Goal: Communication & Community: Ask a question

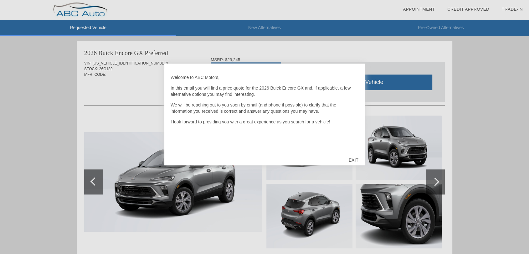
click at [353, 158] on div "EXIT" at bounding box center [354, 160] width 22 height 19
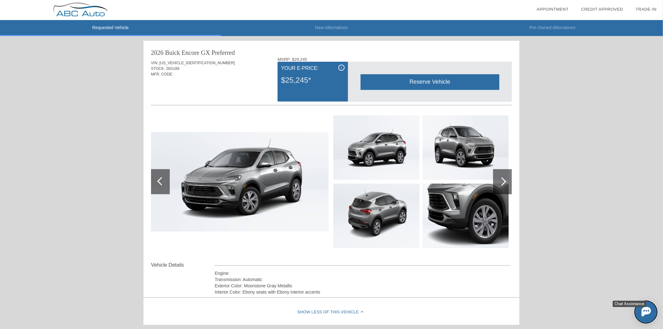
click at [529, 254] on img at bounding box center [645, 311] width 9 height 9
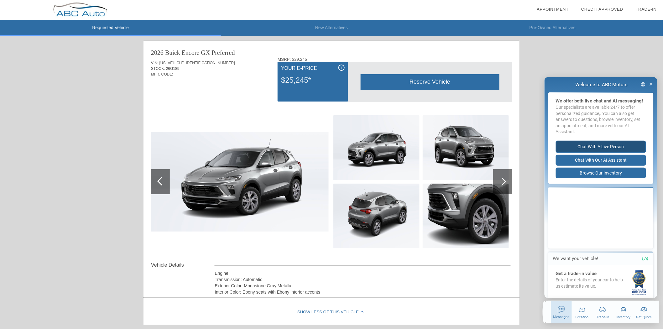
click at [529, 152] on button "Chat with a live person" at bounding box center [600, 146] width 90 height 12
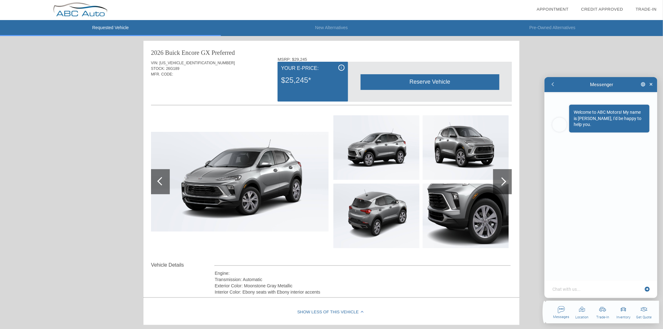
click at [529, 254] on textarea at bounding box center [596, 289] width 91 height 6
type textarea "x"
type textarea "T"
type textarea "x"
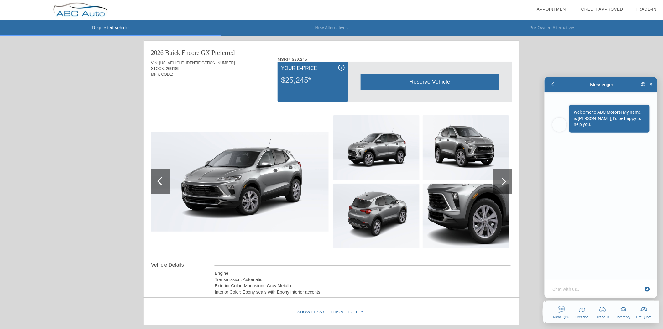
type textarea "H"
type textarea "x"
type textarea "Hi"
type textarea "x"
type textarea "Hi"
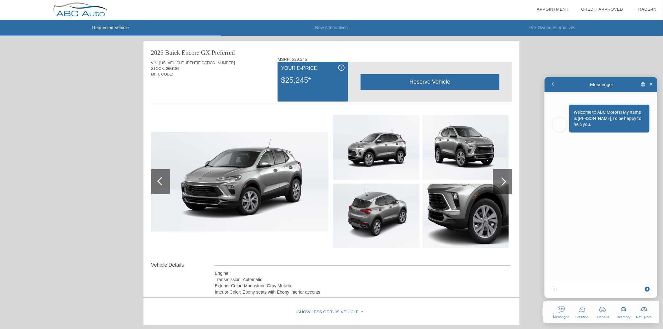
type textarea "x"
type textarea "Hi R"
type textarea "x"
type textarea "Hi Ro"
type textarea "x"
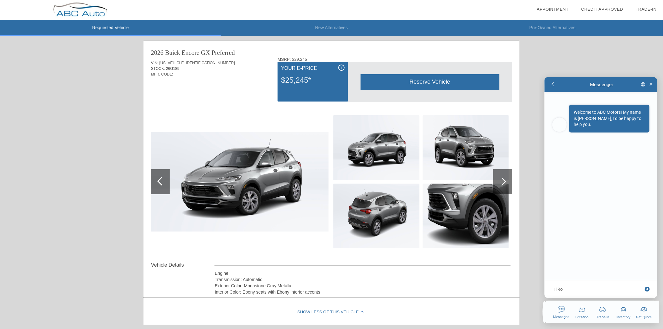
type textarea "Hi Rox"
type textarea "x"
type textarea "Hi [PERSON_NAME]"
type textarea "x"
click at [529, 254] on textarea at bounding box center [596, 289] width 91 height 6
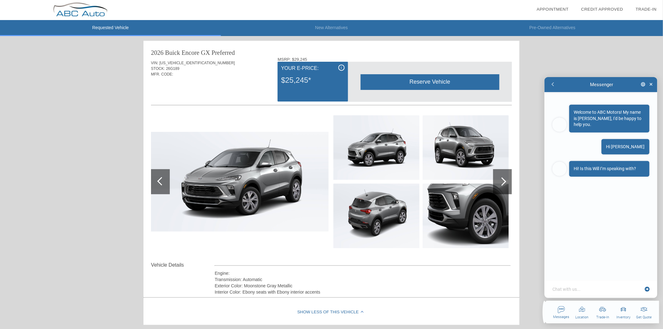
click at [529, 254] on textarea at bounding box center [596, 289] width 91 height 6
type textarea "x"
type textarea "y"
type textarea "x"
type textarea "ye"
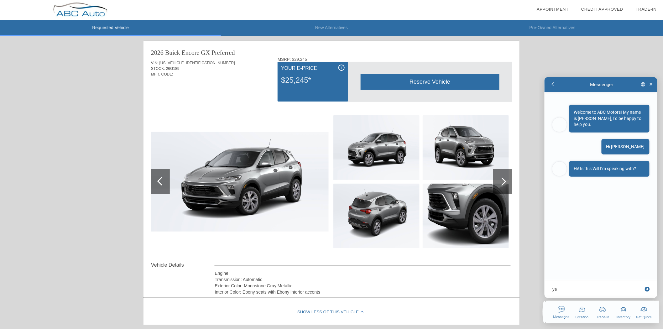
type textarea "x"
type textarea "yes"
type textarea "x"
type textarea "yes"
type textarea "x"
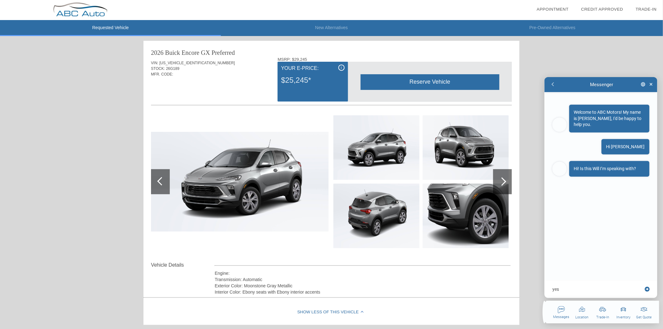
type textarea "yes s"
type textarea "x"
type textarea "yes sor"
type textarea "x"
type textarea "yes sorr"
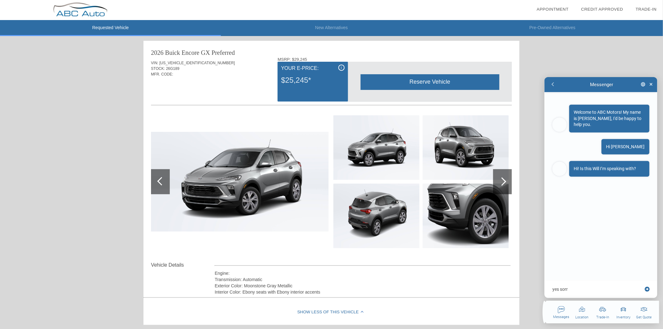
type textarea "x"
type textarea "yes sorry"
type textarea "x"
type textarea "yes sorry,"
type textarea "x"
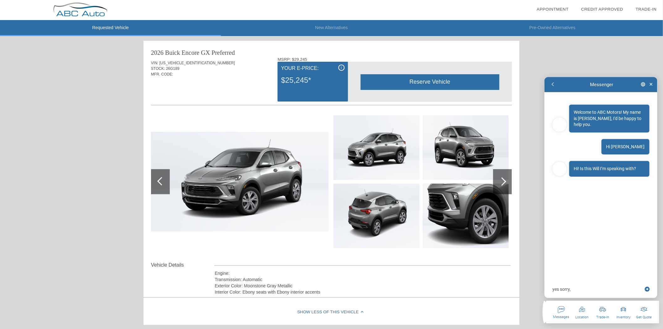
type textarea "yes sorry,"
type textarea "x"
type textarea "yes sorry, i"
type textarea "x"
type textarea "yes sorry, i"
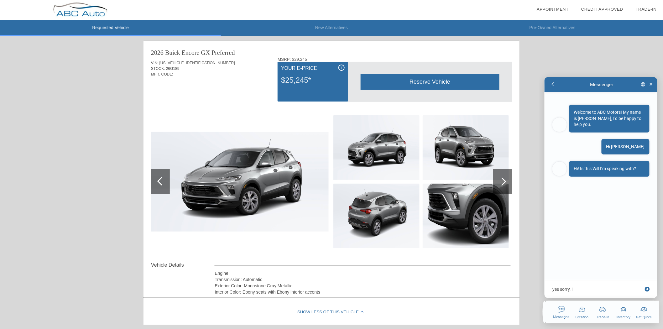
type textarea "x"
type textarea "yes sorry, i m"
type textarea "x"
type textarea "yes sorry, i"
type textarea "x"
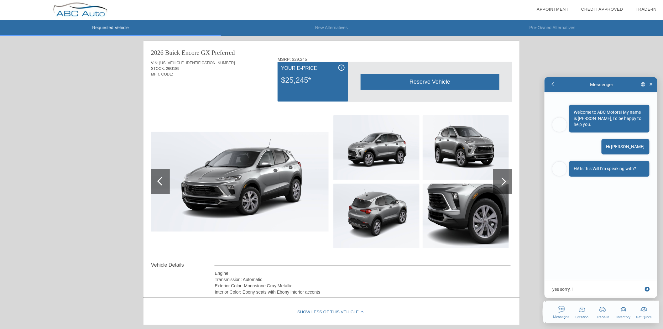
type textarea "yes sorry, i"
type textarea "x"
type textarea "yes sorry, i"
type textarea "x"
type textarea "yes sorry, i t"
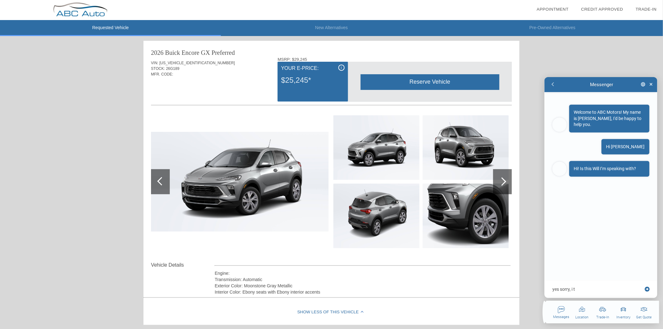
type textarea "x"
type textarea "yes sorry, i th"
type textarea "x"
type textarea "yes sorry, i thi"
type textarea "x"
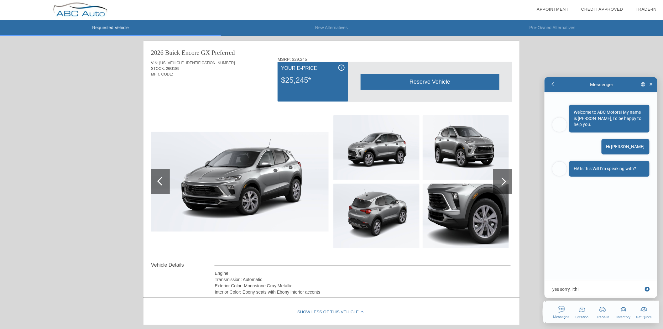
type textarea "yes sorry, i thin"
type textarea "x"
type textarea "yes sorry, i think"
type textarea "x"
type textarea "yes sorry, i think"
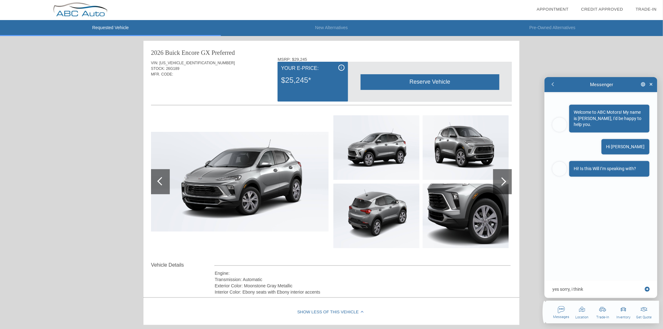
type textarea "x"
type textarea "yes sorry, i think i"
type textarea "x"
type textarea "yes sorry, i think i"
type textarea "x"
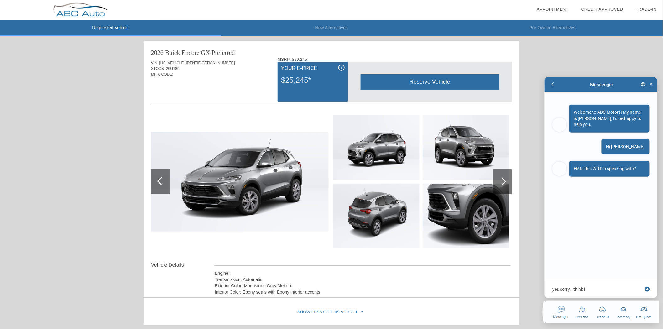
type textarea "yes sorry, i think i c"
type textarea "x"
type textarea "yes sorry, i think i ca"
type textarea "x"
type textarea "yes sorry, i think i c"
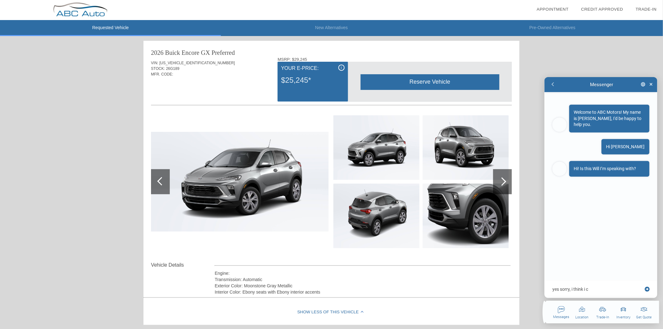
type textarea "x"
type textarea "yes sorry, i think i"
type textarea "x"
type textarea "yes sorry, i think i"
type textarea "x"
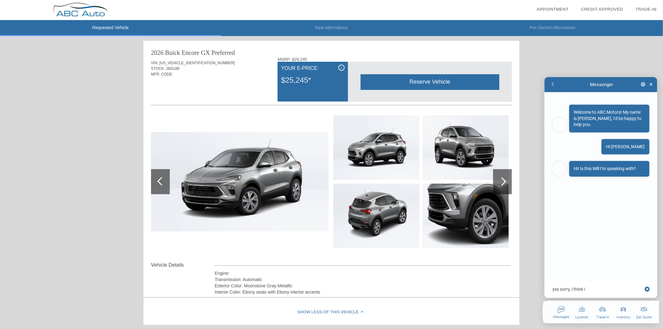
type textarea "yes sorry, i think i"
type textarea "x"
type textarea "yes sorry, i think i a"
type textarea "x"
type textarea "yes sorry, i think i ac"
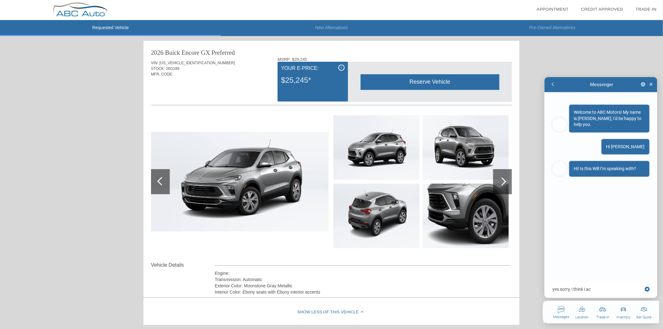
type textarea "x"
type textarea "yes sorry, i think i acc"
type textarea "x"
type textarea "yes sorry, i think i acci"
type textarea "x"
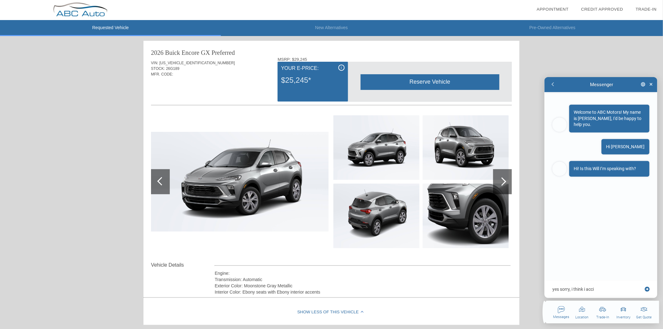
type textarea "yes sorry, i think i accid"
type textarea "x"
type textarea "yes sorry, i think i accide"
type textarea "x"
type textarea "yes sorry, i think i acciden"
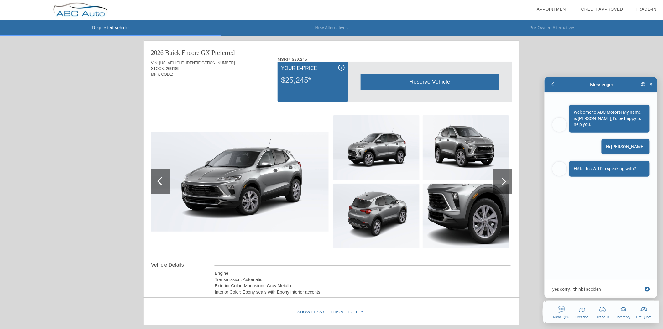
type textarea "x"
type textarea "yes sorry, i think i accident"
type textarea "x"
type textarea "yes sorry, i think i accidenta"
type textarea "x"
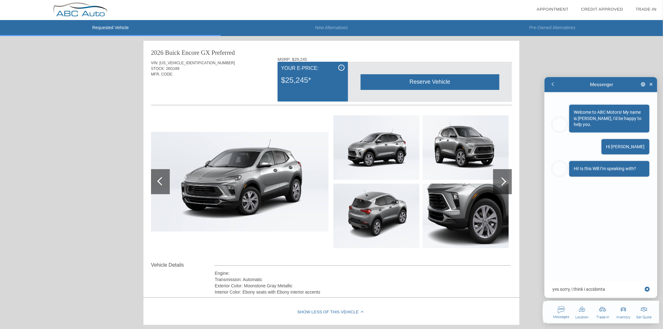
type textarea "yes sorry, i think i accidental"
type textarea "x"
type textarea "yes sorry, i think i accidentall"
type textarea "x"
type textarea "yes sorry, i think i accidentally"
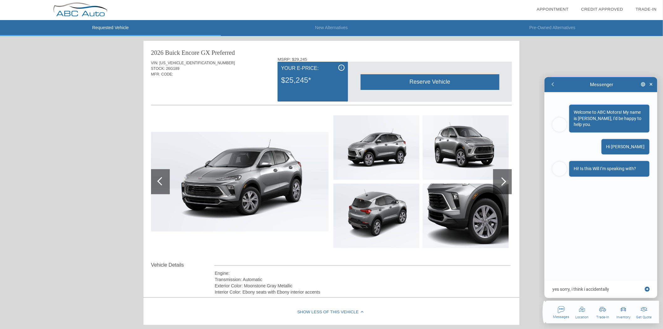
type textarea "x"
type textarea "yes sorry, i think i accidentally"
type textarea "x"
type textarea "yes sorry, i think i accidentally t"
type textarea "x"
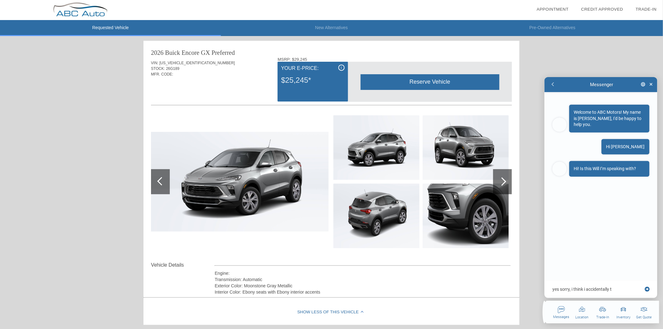
type textarea "yes sorry, i think i accidentally te"
type textarea "x"
type textarea "yes sorry, i think i accidentally tes"
type textarea "x"
type textarea "yes sorry, i think i accidentally test"
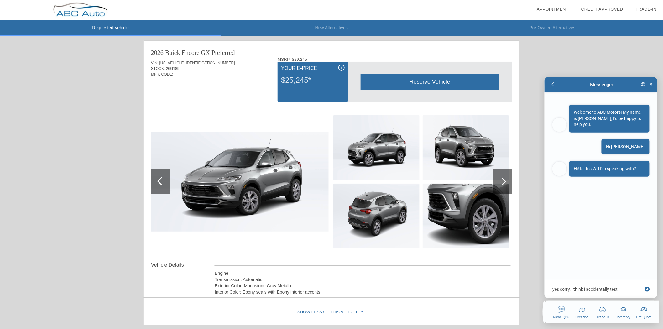
type textarea "x"
type textarea "yes sorry, i think i accidentally teste"
type textarea "x"
type textarea "yes sorry, i think i accidentally tested"
type textarea "x"
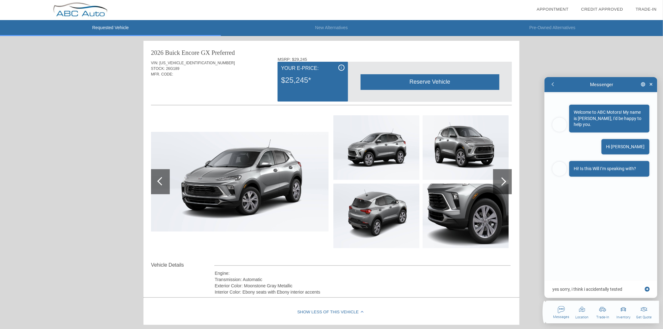
type textarea "yes sorry, i think i accidentally tested"
type textarea "x"
type textarea "yes sorry, i think i accidentally tested t"
type textarea "x"
type textarea "yes sorry, i think i accidentally tested th"
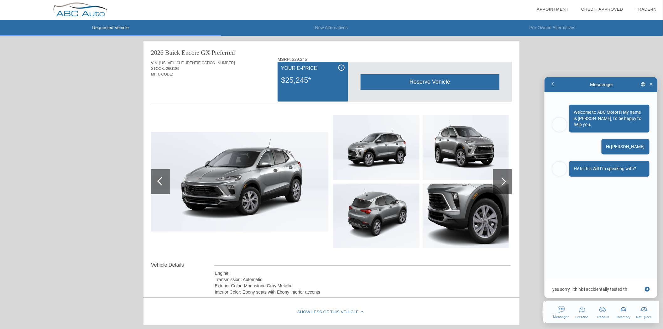
type textarea "x"
type textarea "yes sorry, i think i accidentally tested thr"
type textarea "x"
type textarea "yes sorry, i think i accidentally tested th"
type textarea "x"
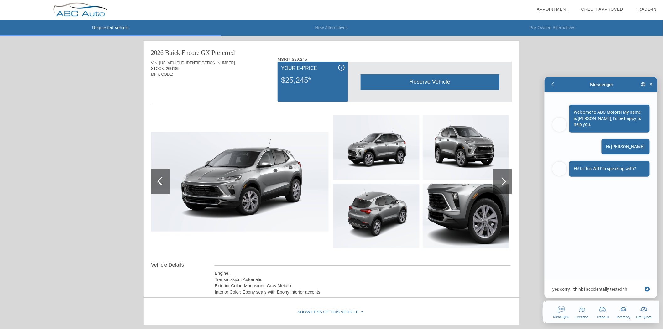
type textarea "yes sorry, i think i accidentally tested the"
type textarea "x"
type textarea "yes sorry, i think i accidentally tested the"
type textarea "x"
type textarea "yes sorry, i think i accidentally tested the w"
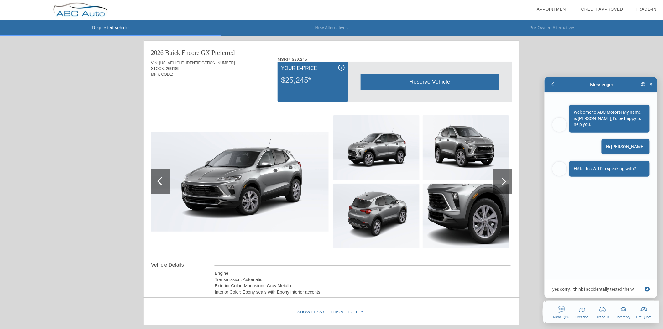
type textarea "x"
type textarea "yes sorry, i think i accidentally tested the wr"
type textarea "x"
type textarea "yes sorry, i think i accidentally tested the wro"
type textarea "x"
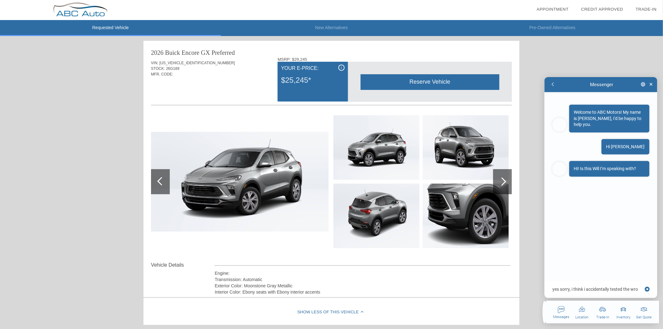
type textarea "yes sorry, i think i accidentally tested the wron"
type textarea "x"
type textarea "yes sorry, i think i accidentally tested the wrong"
type textarea "x"
type textarea "yes sorry, i think i accidentally tested the wrong"
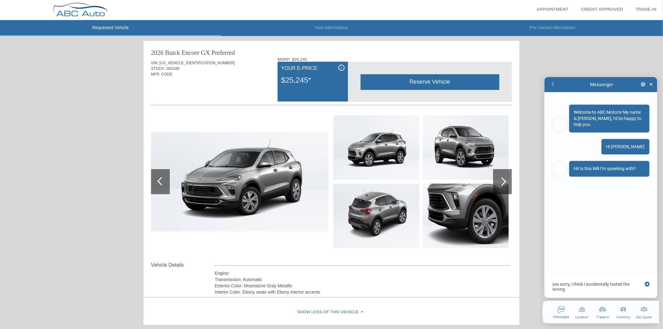
type textarea "x"
type textarea "yes sorry, i think i accidentally tested the wrong t"
type textarea "x"
type textarea "yes sorry, i think i accidentally tested the wrong th"
type textarea "x"
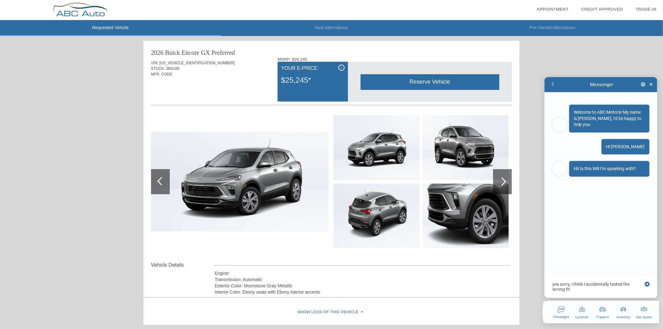
type textarea "yes sorry, i think i accidentally tested the wrong thi"
type textarea "x"
type textarea "yes sorry, i think i accidentally tested the wrong thin"
type textarea "x"
type textarea "yes sorry, i think i accidentally tested the wrong thing"
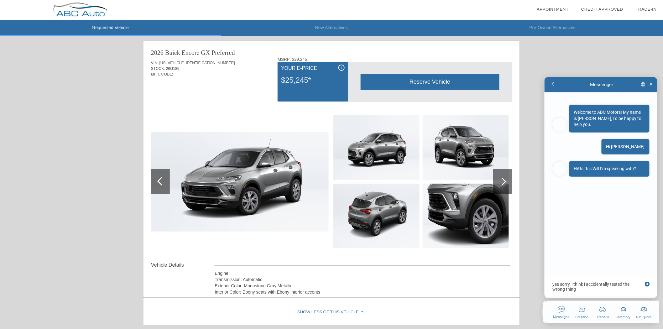
type textarea "x"
type textarea "yes sorry, i think i accidentally tested the wrong thing."
type textarea "x"
type textarea "yes sorry, i think i accidentally tested the wrong thing."
type textarea "x"
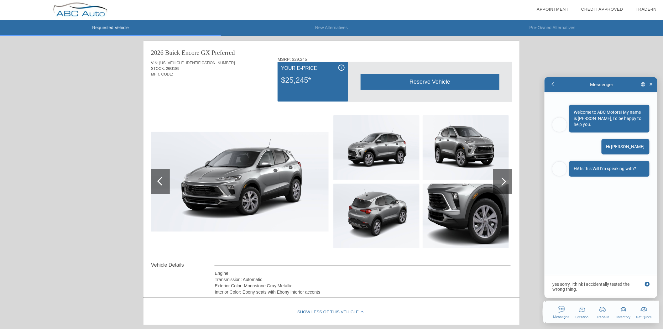
type textarea "yes sorry, i think i accidentally tested the wrong thing. y"
type textarea "x"
type textarea "yes sorry, i think i accidentally tested the wrong thing. yo"
type textarea "x"
type textarea "yes sorry, i think i accidentally tested the wrong thing. you"
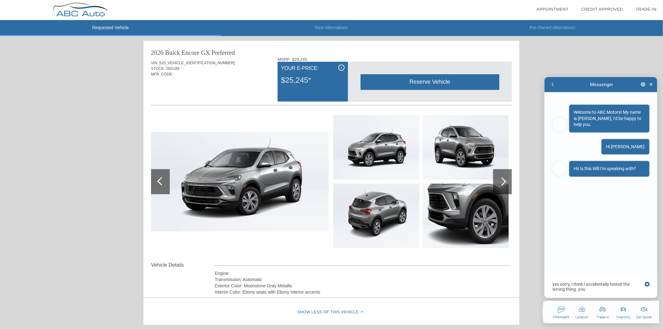
type textarea "x"
type textarea "yes sorry, i think i accidentally tested the wrong thing. you"
type textarea "x"
type textarea "yes sorry, i think i accidentally tested the wrong thing. you c"
type textarea "x"
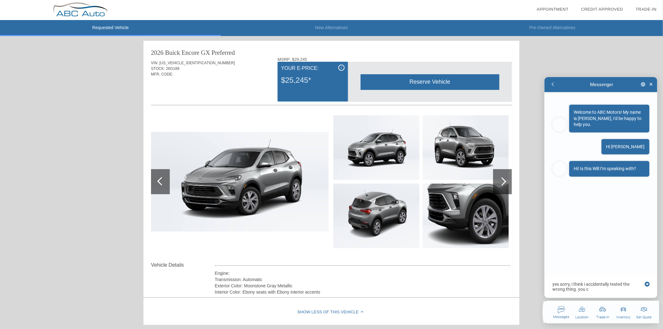
type textarea "yes sorry, i think i accidentally tested the wrong thing. you ca"
type textarea "x"
type textarea "yes sorry, i think i accidentally tested the wrong thing. you can"
type textarea "x"
type textarea "yes sorry, i think i accidentally tested the wrong thing. you can"
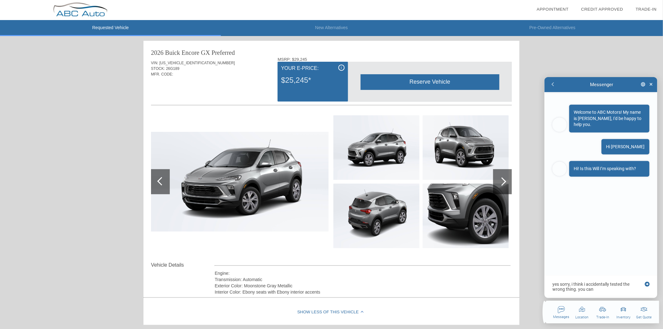
type textarea "x"
type textarea "yes sorry, i think i accidentally tested the wrong thing. you can g"
type textarea "x"
type textarea "yes sorry, i think i accidentally tested the wrong thing. you can go"
type textarea "x"
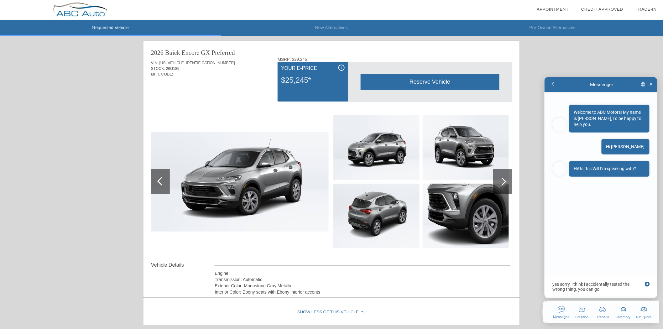
type textarea "yes sorry, i think i accidentally tested the wrong thing. you can go"
type textarea "x"
type textarea "yes sorry, i think i accidentally tested the wrong thing. you can go a"
type textarea "x"
type textarea "yes sorry, i think i accidentally tested the wrong thing. you can go ah"
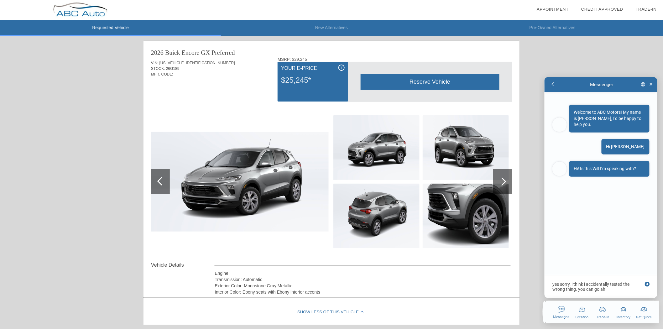
type textarea "x"
type textarea "yes sorry, i think i accidentally tested the wrong thing. you can go ahe"
type textarea "x"
type textarea "yes sorry, i think i accidentally tested the wrong thing. you can go ahea"
type textarea "x"
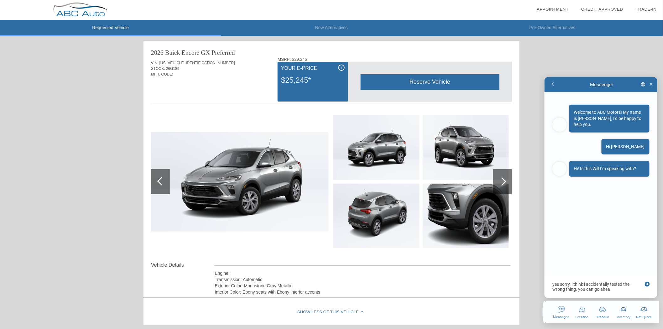
type textarea "yes sorry, i think i accidentally tested the wrong thing. you can go ahead"
type textarea "x"
type textarea "yes sorry, i think i accidentally tested the wrong thing. you can go ahead a"
type textarea "x"
type textarea "yes sorry, i think i accidentally tested the wrong thing. you can go ahead an"
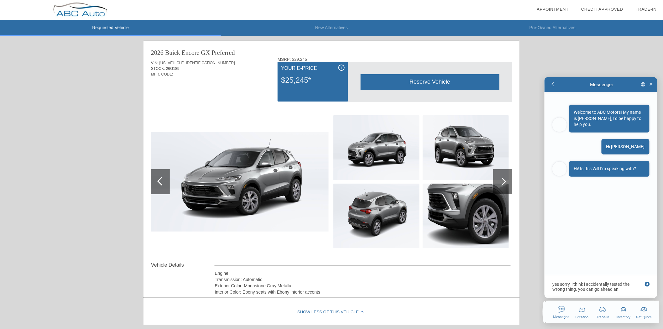
type textarea "x"
type textarea "yes sorry, i think i accidentally tested the wrong thing. you can go ahead and"
type textarea "x"
type textarea "yes sorry, i think i accidentally tested the wrong thing. you can go ahead and"
type textarea "x"
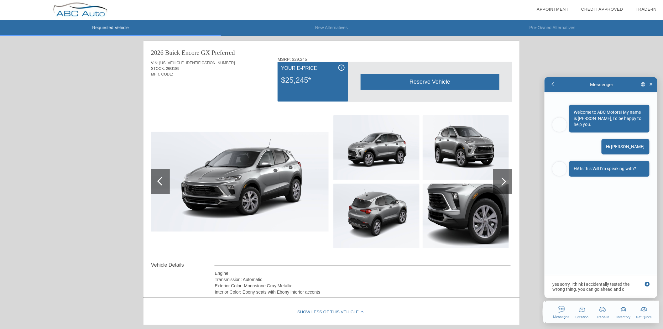
type textarea "yes sorry, i think i accidentally tested the wrong thing. you can go ahead and …"
